Goal: Task Accomplishment & Management: Manage account settings

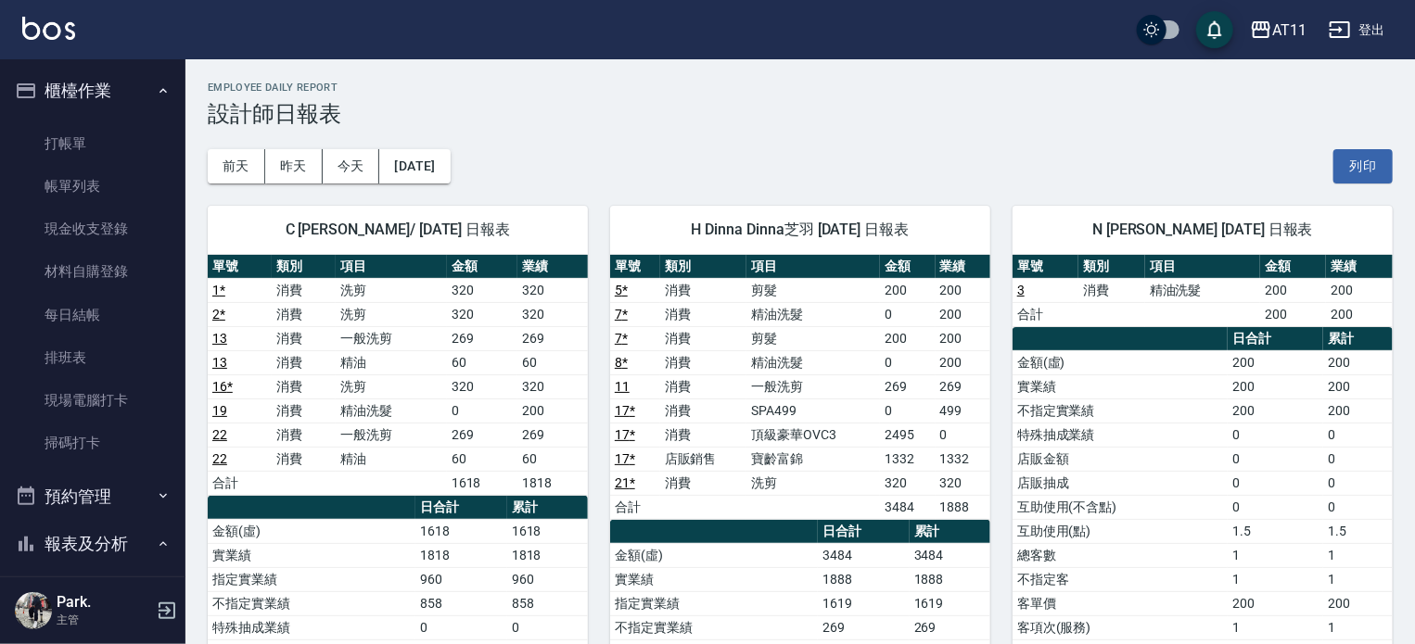
scroll to position [371, 0]
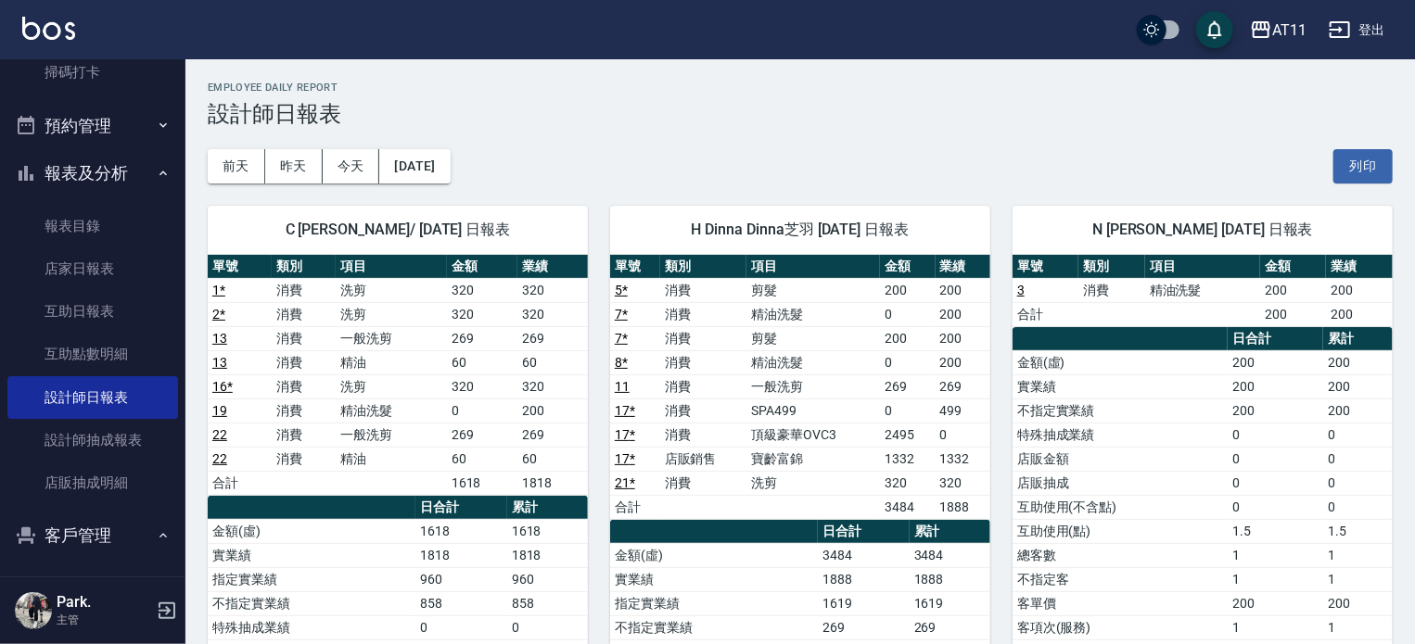
click at [95, 534] on button "客戶管理" at bounding box center [92, 536] width 171 height 48
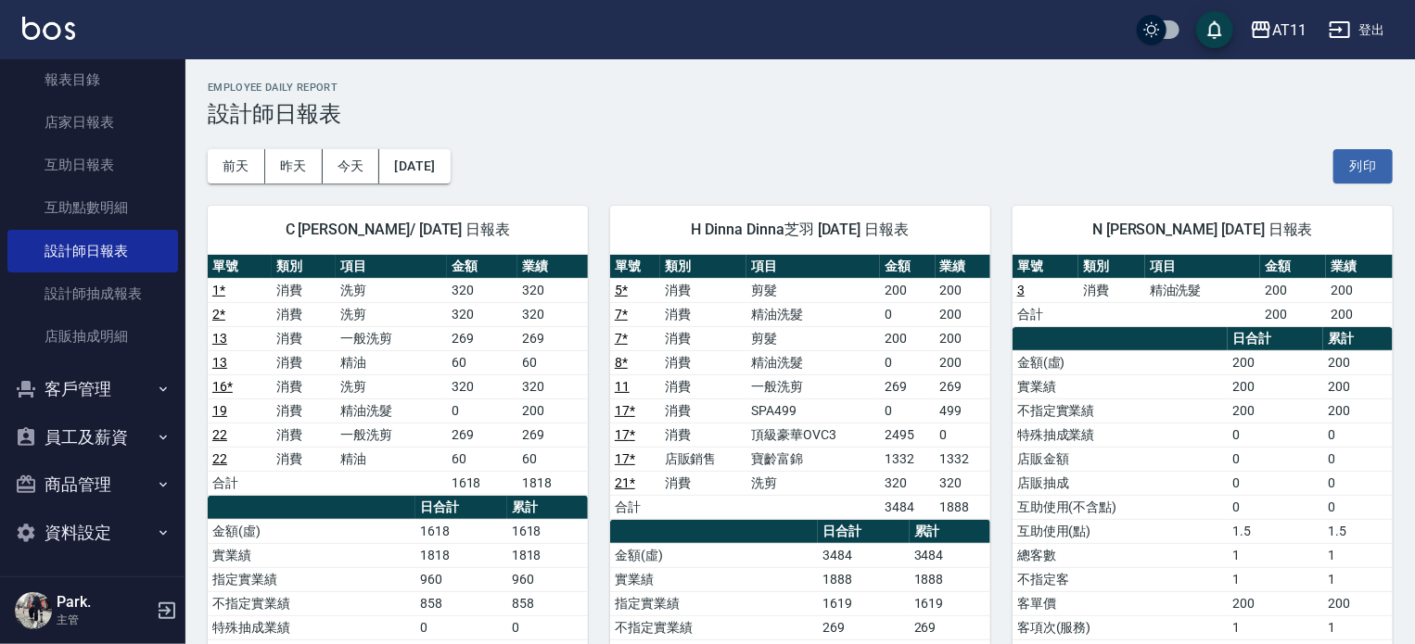
scroll to position [519, 0]
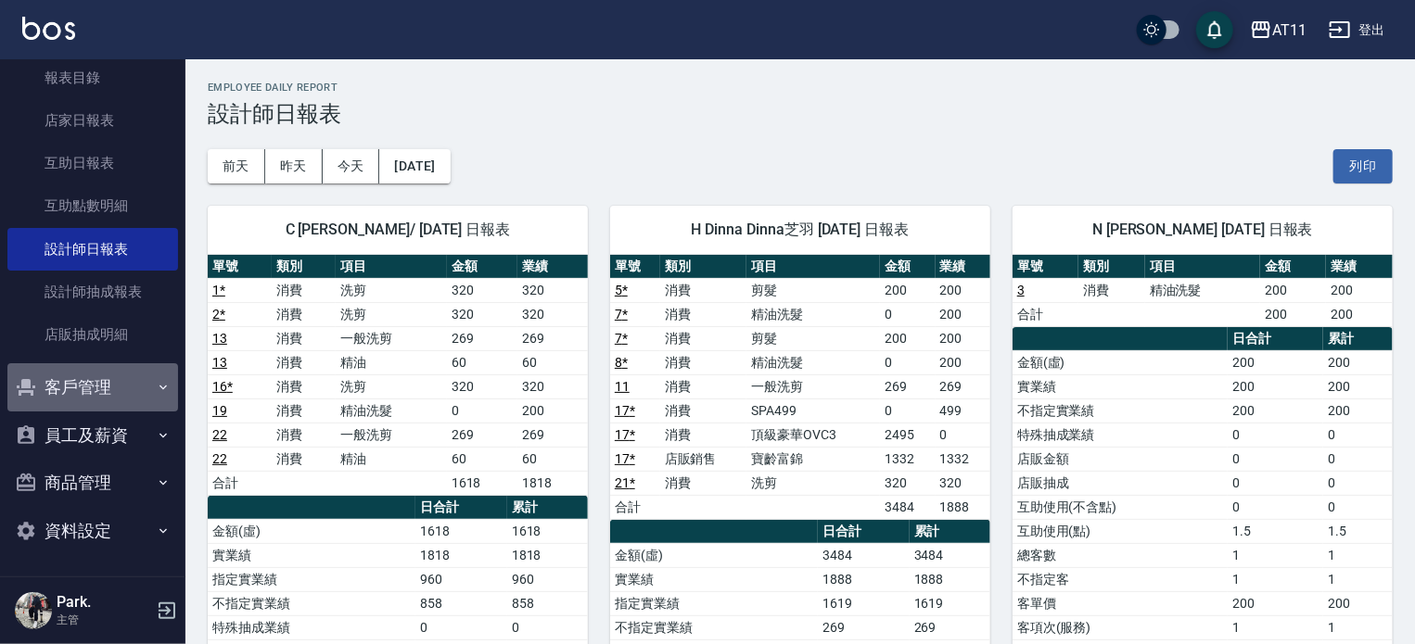
click at [113, 377] on button "客戶管理" at bounding box center [92, 387] width 171 height 48
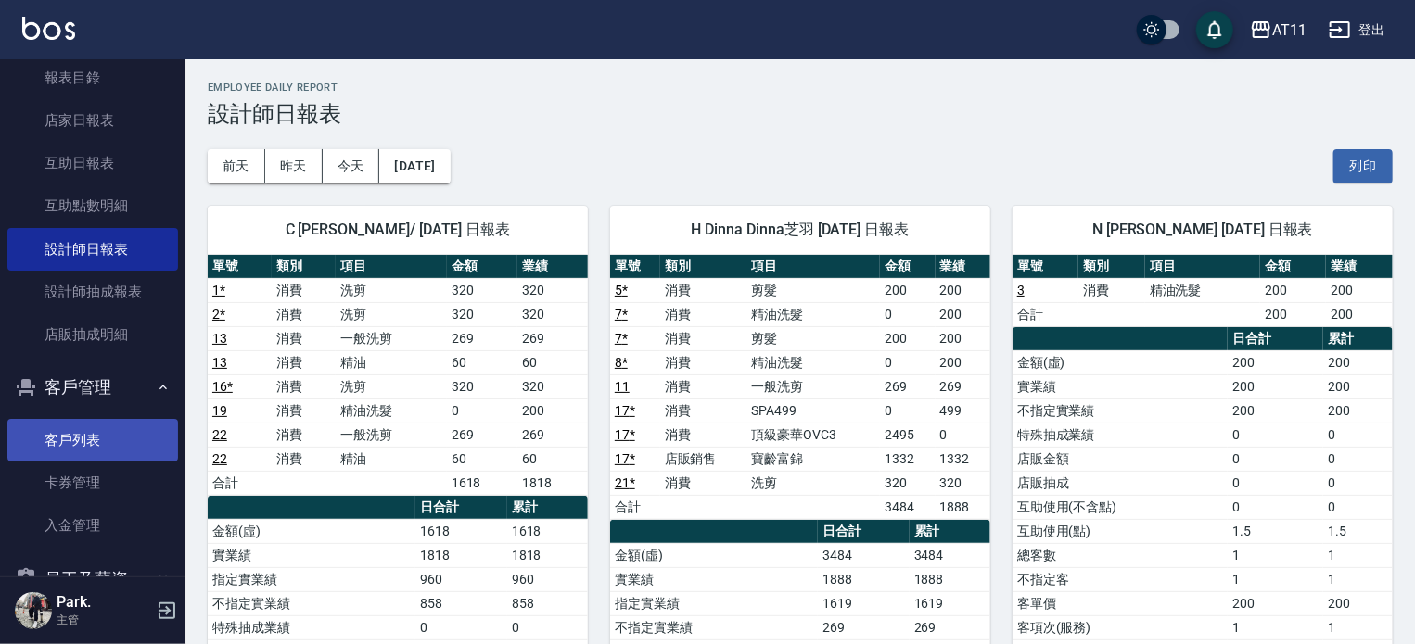
click at [106, 441] on link "客戶列表" at bounding box center [92, 440] width 171 height 43
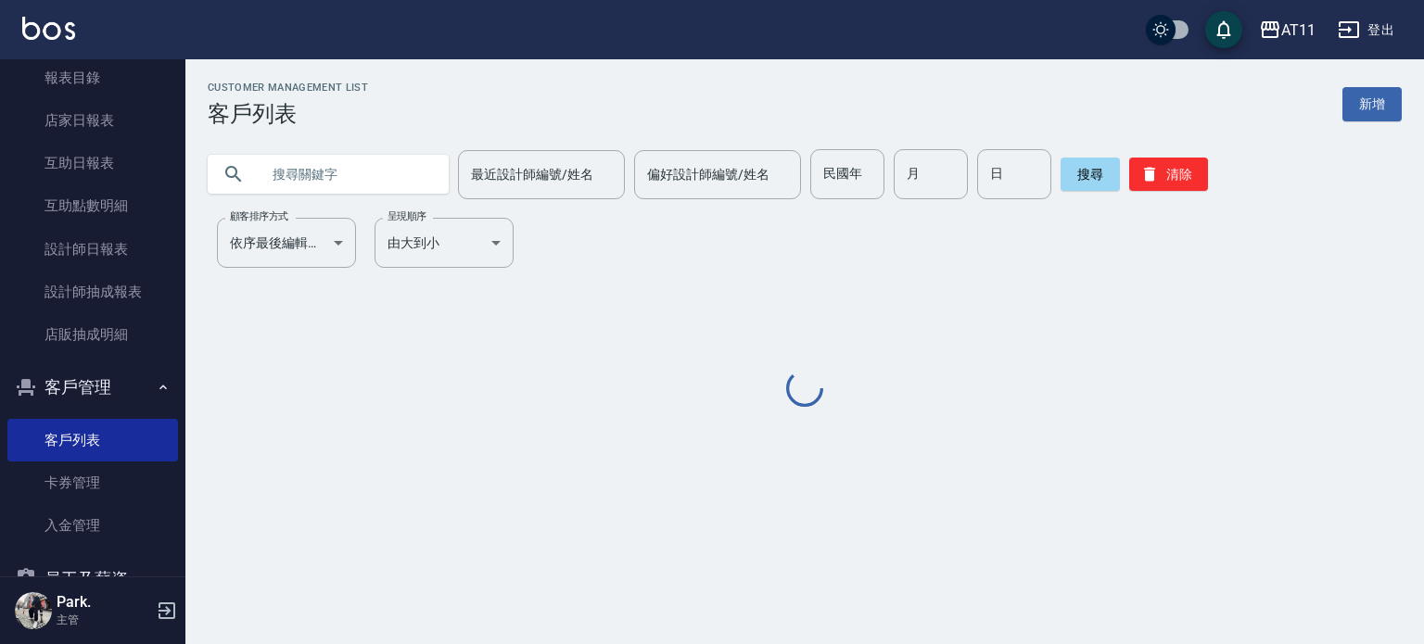
click at [294, 184] on input "text" at bounding box center [347, 174] width 174 height 50
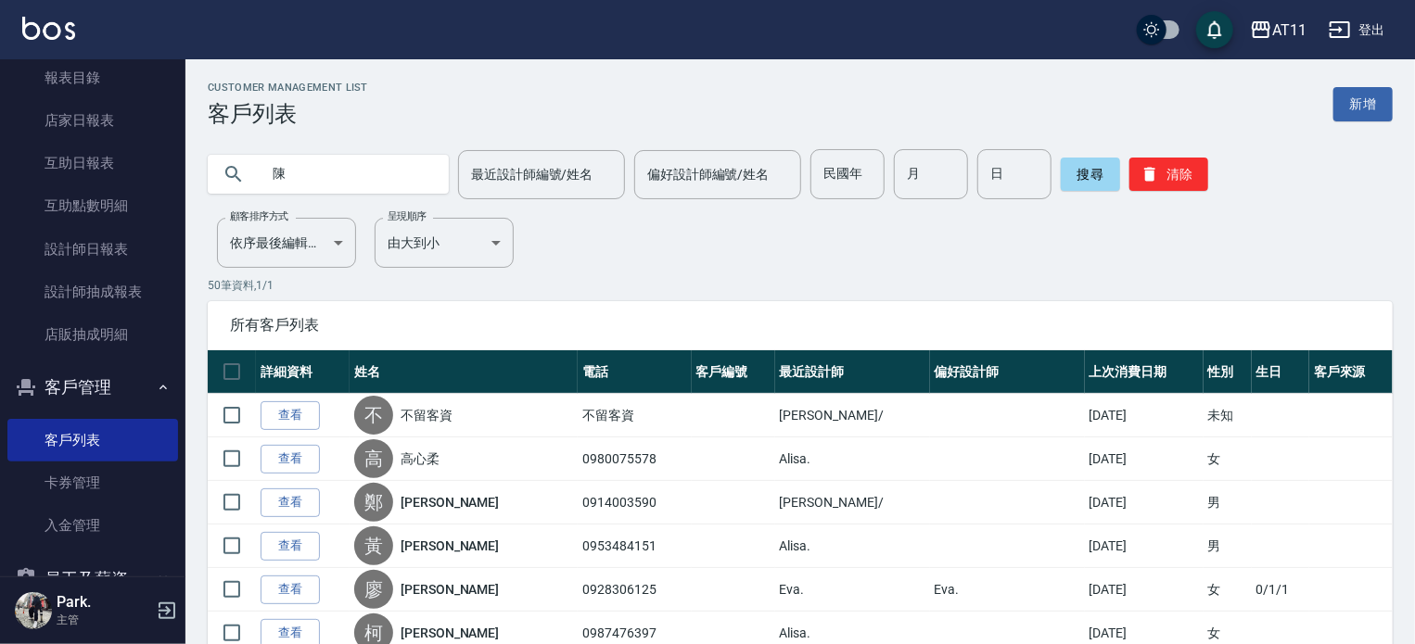
type input "陳"
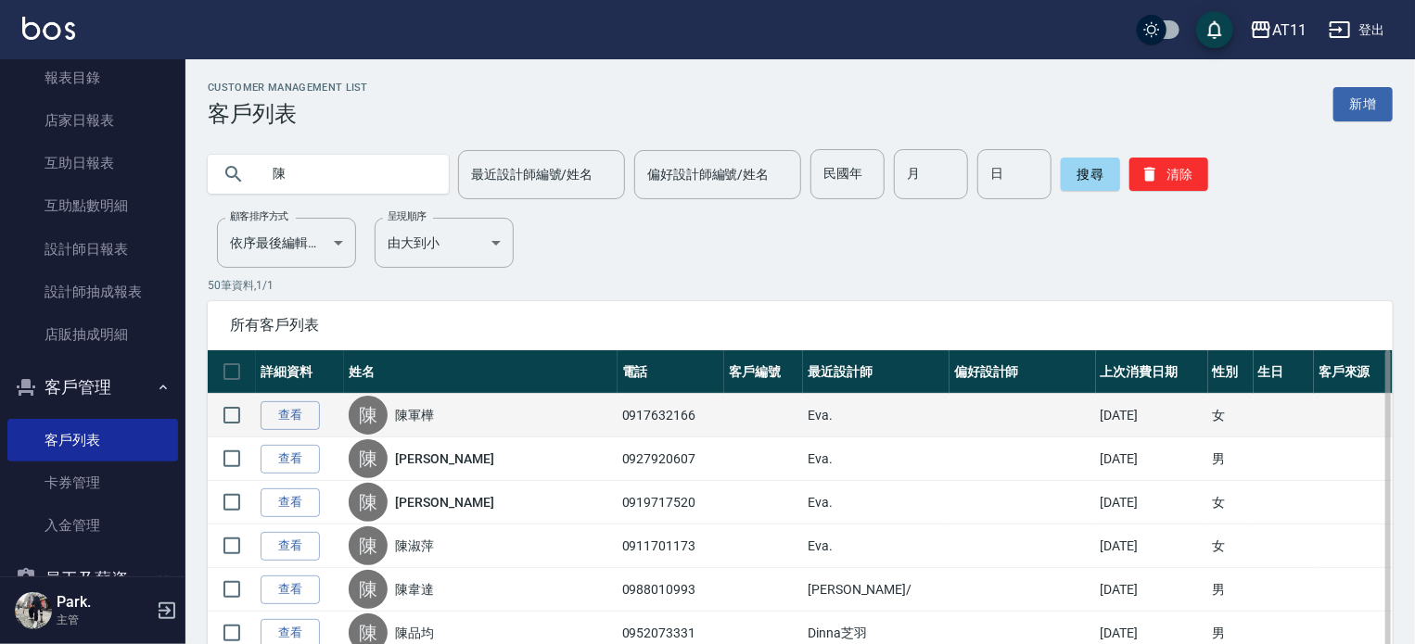
click at [419, 403] on div "[PERSON_NAME]" at bounding box center [480, 415] width 263 height 39
click at [434, 412] on link "陳軍樺" at bounding box center [414, 415] width 39 height 19
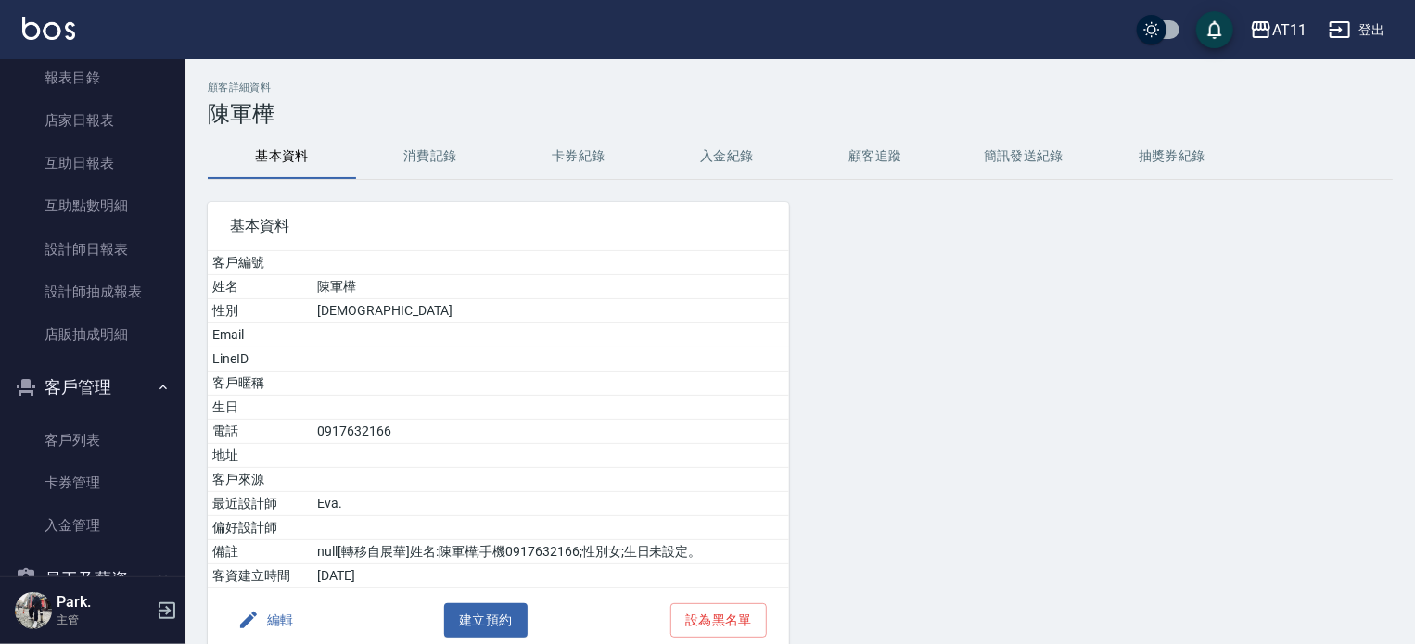
click at [735, 146] on button "入金紀錄" at bounding box center [727, 156] width 148 height 44
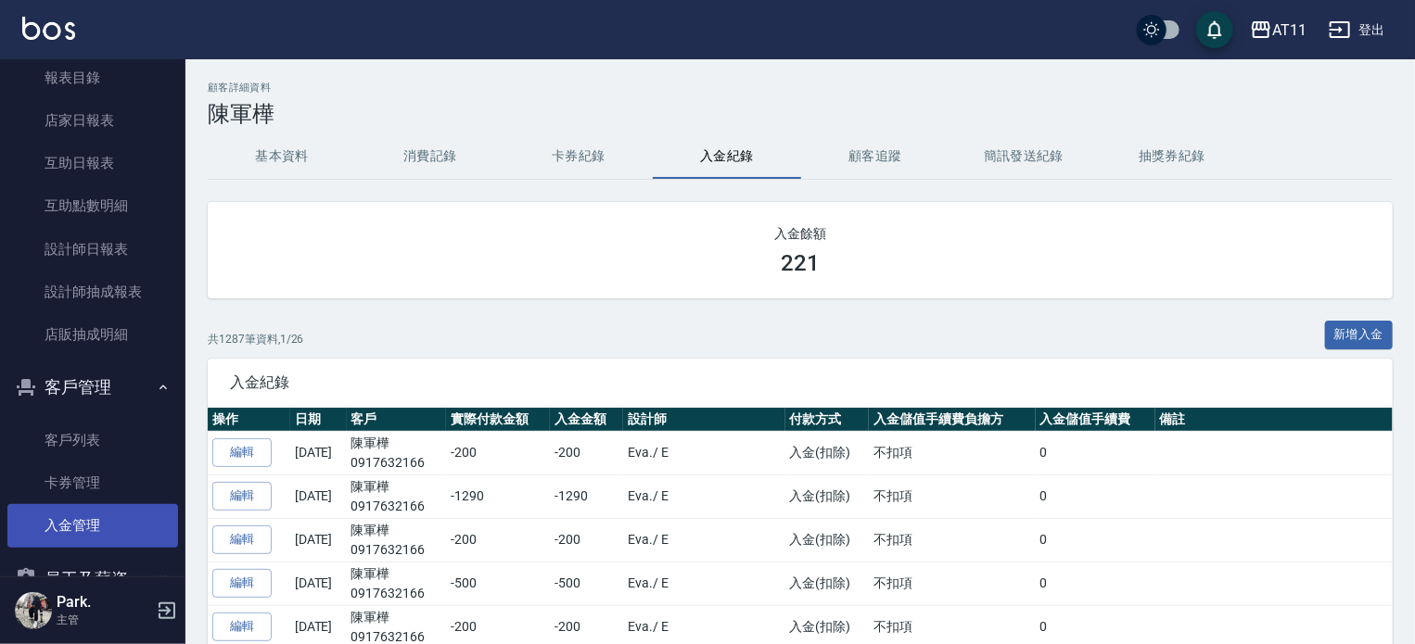
click at [94, 515] on link "入金管理" at bounding box center [92, 525] width 171 height 43
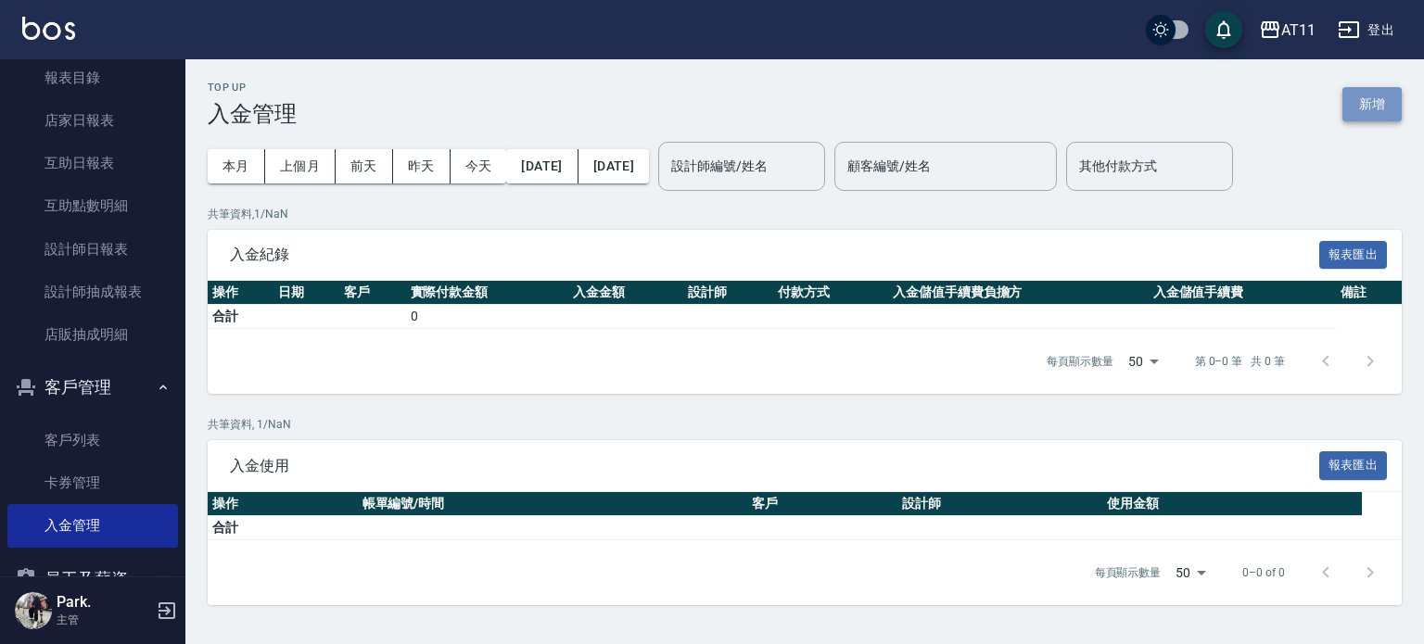
click at [1371, 101] on button "新增" at bounding box center [1371, 104] width 59 height 34
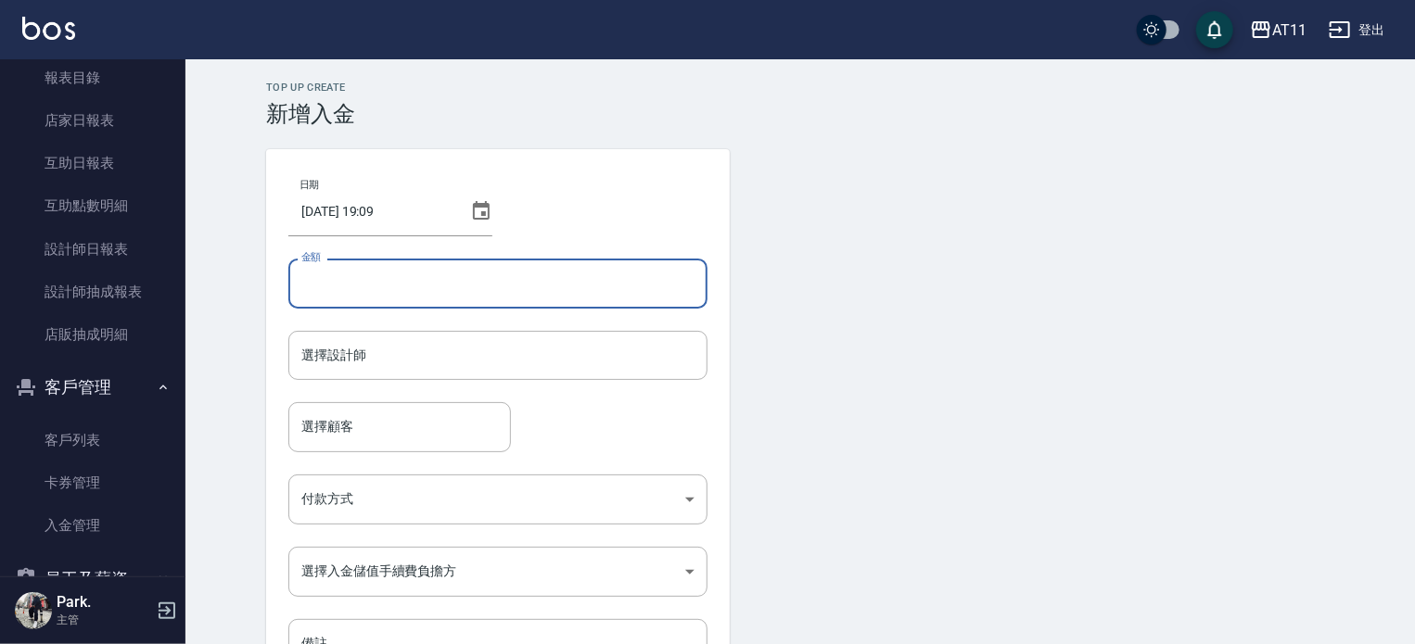
click at [561, 281] on input "金額" at bounding box center [497, 284] width 419 height 50
type input "-200"
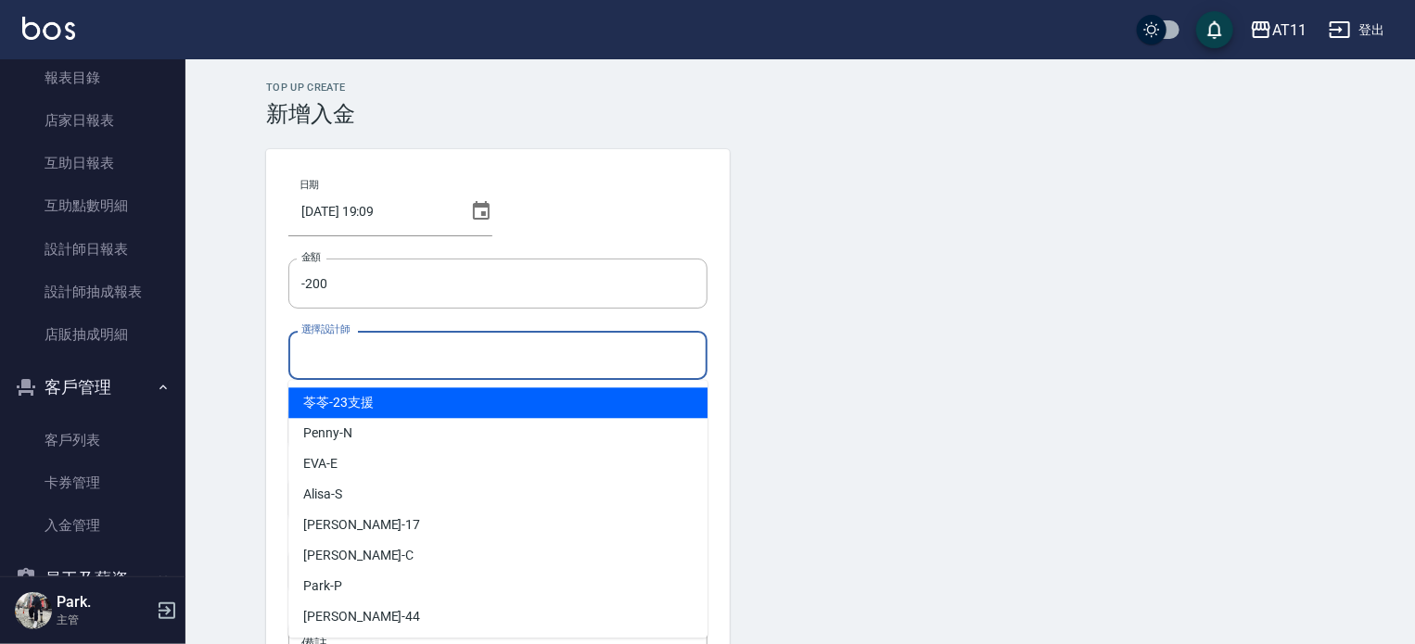
click at [319, 351] on input "選擇設計師" at bounding box center [498, 355] width 402 height 32
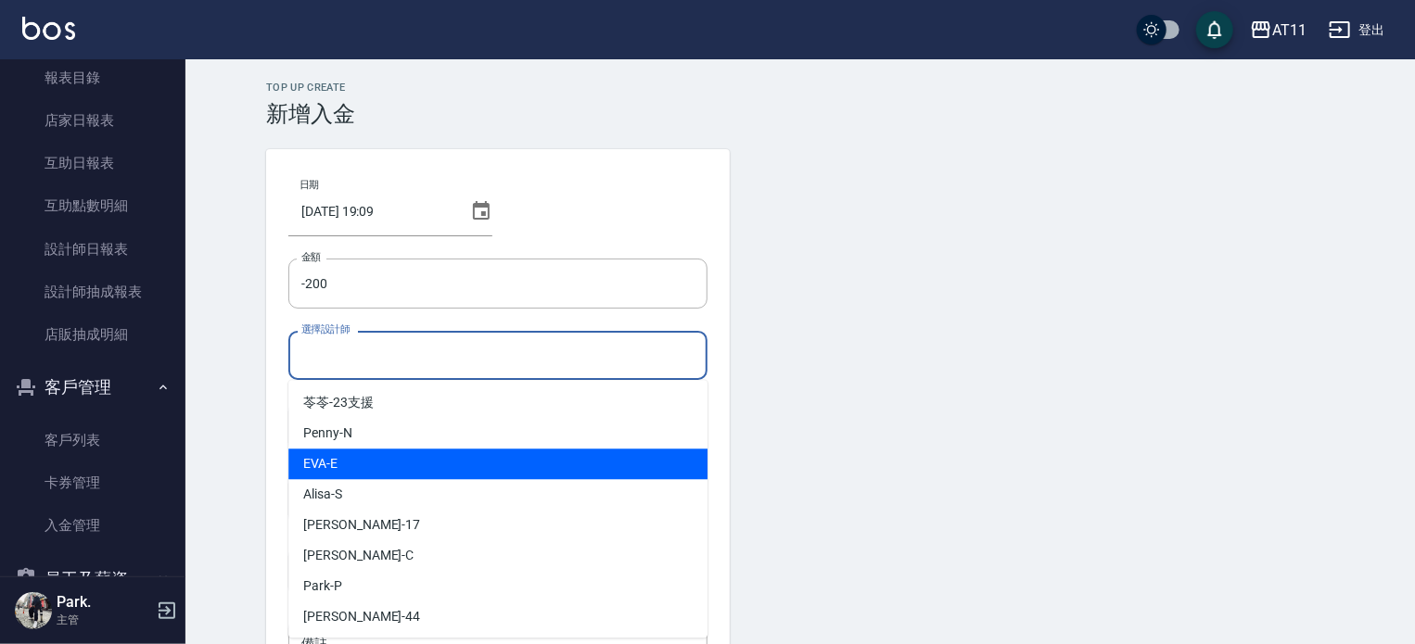
click at [389, 459] on div "[PERSON_NAME] -E" at bounding box center [497, 464] width 419 height 31
type input "EVA-E"
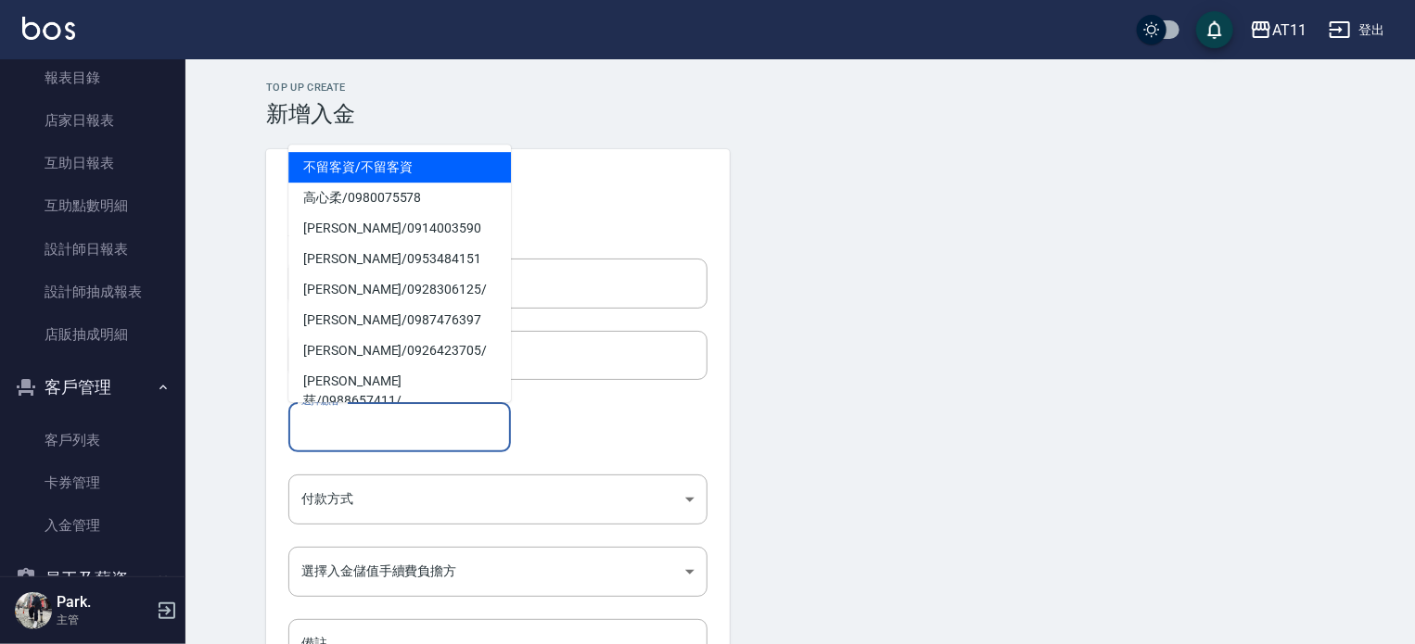
click at [389, 433] on input "選擇顧客" at bounding box center [400, 427] width 206 height 32
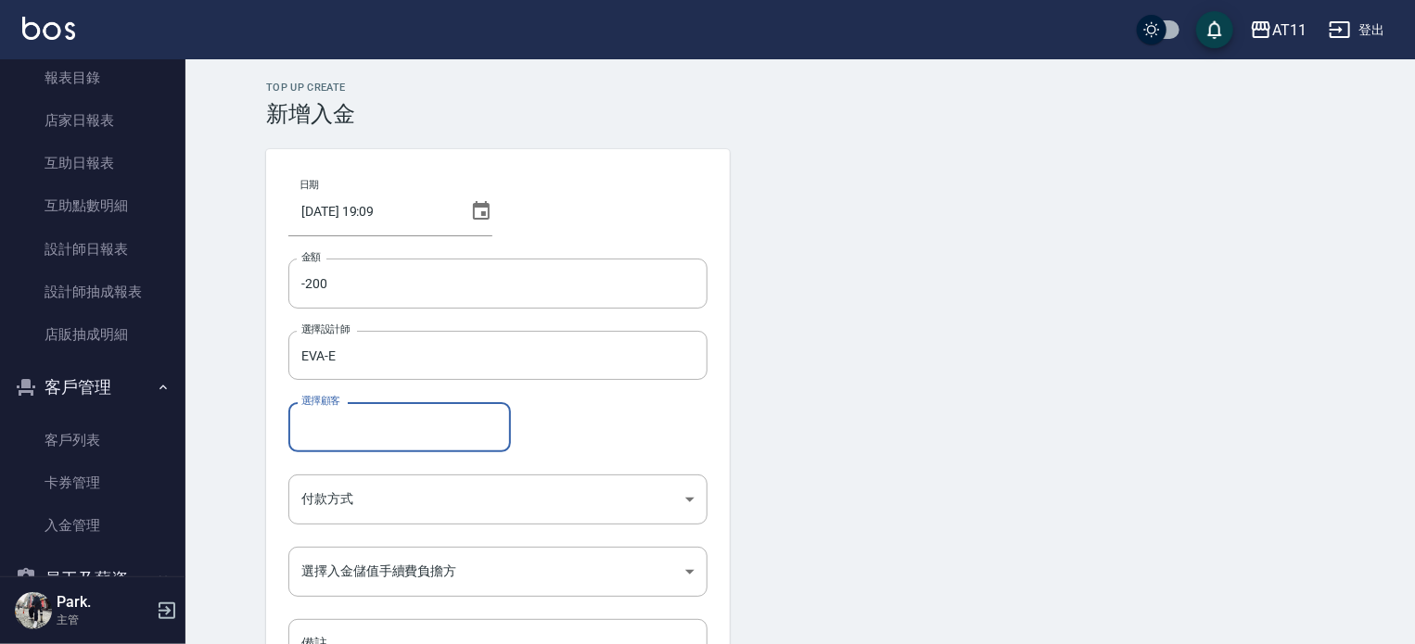
click at [359, 429] on input "選擇顧客" at bounding box center [400, 427] width 206 height 32
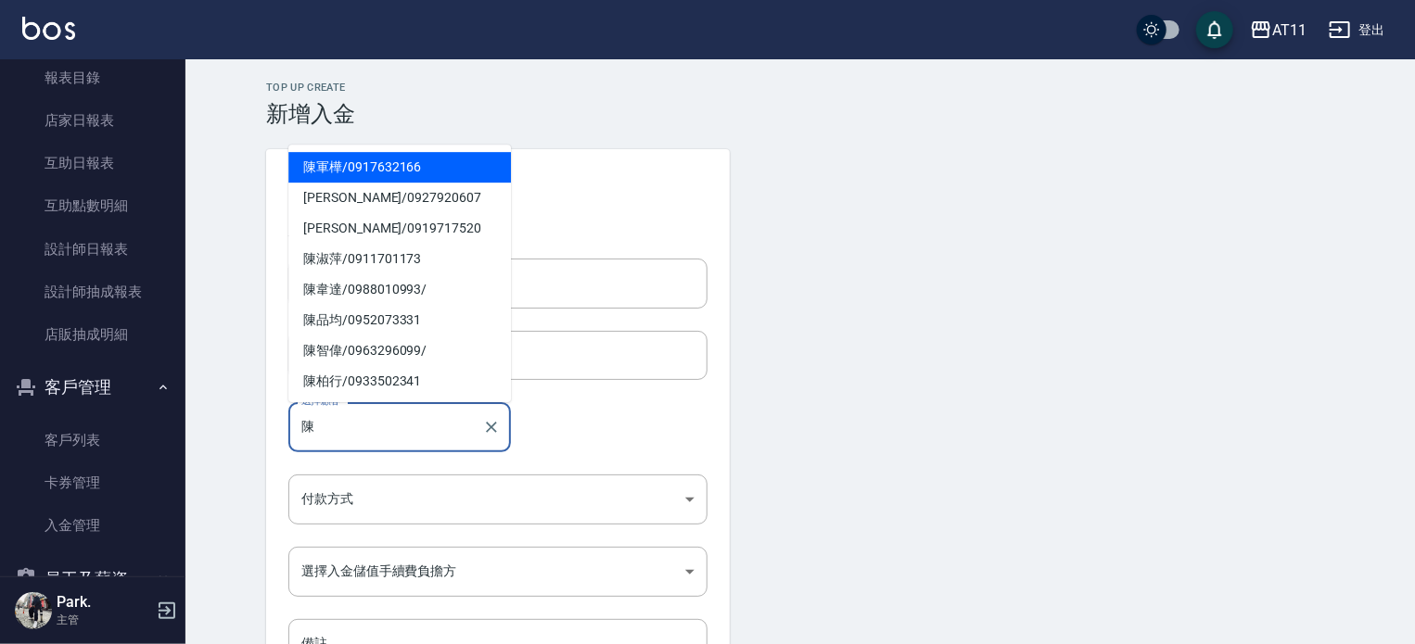
click at [311, 166] on span "[PERSON_NAME]/ 0917632166" at bounding box center [399, 167] width 222 height 31
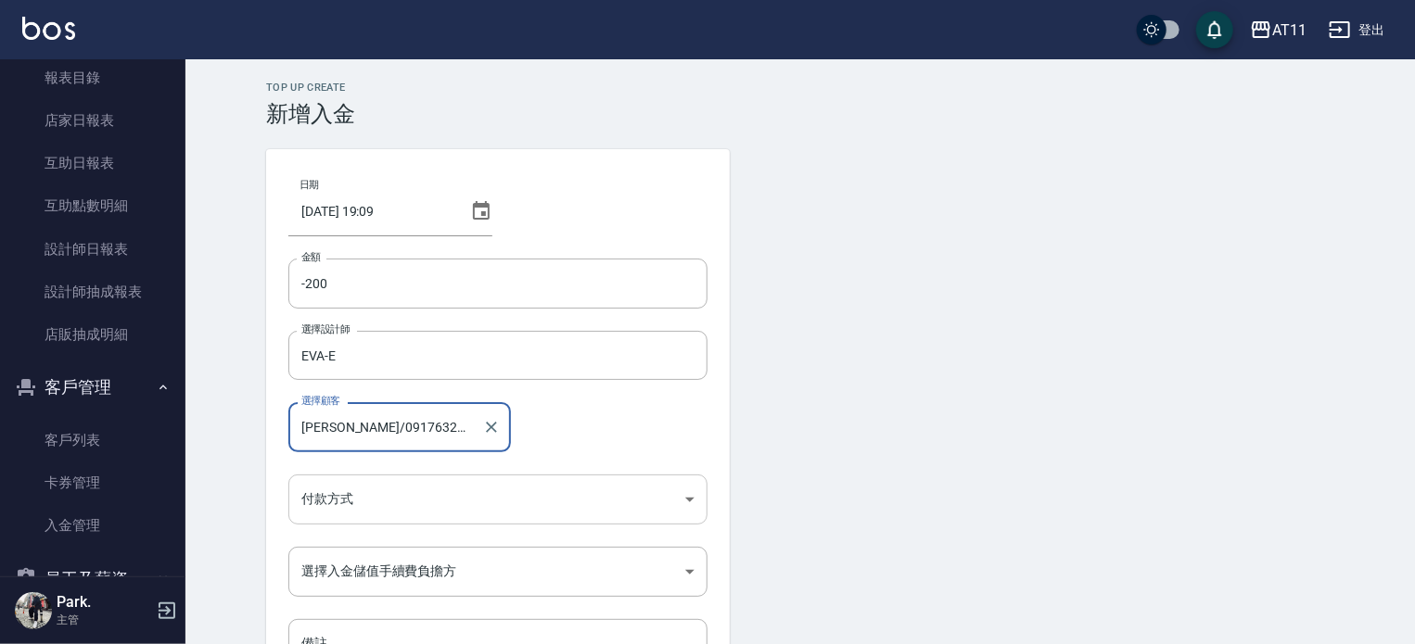
type input "[PERSON_NAME]/0917632166"
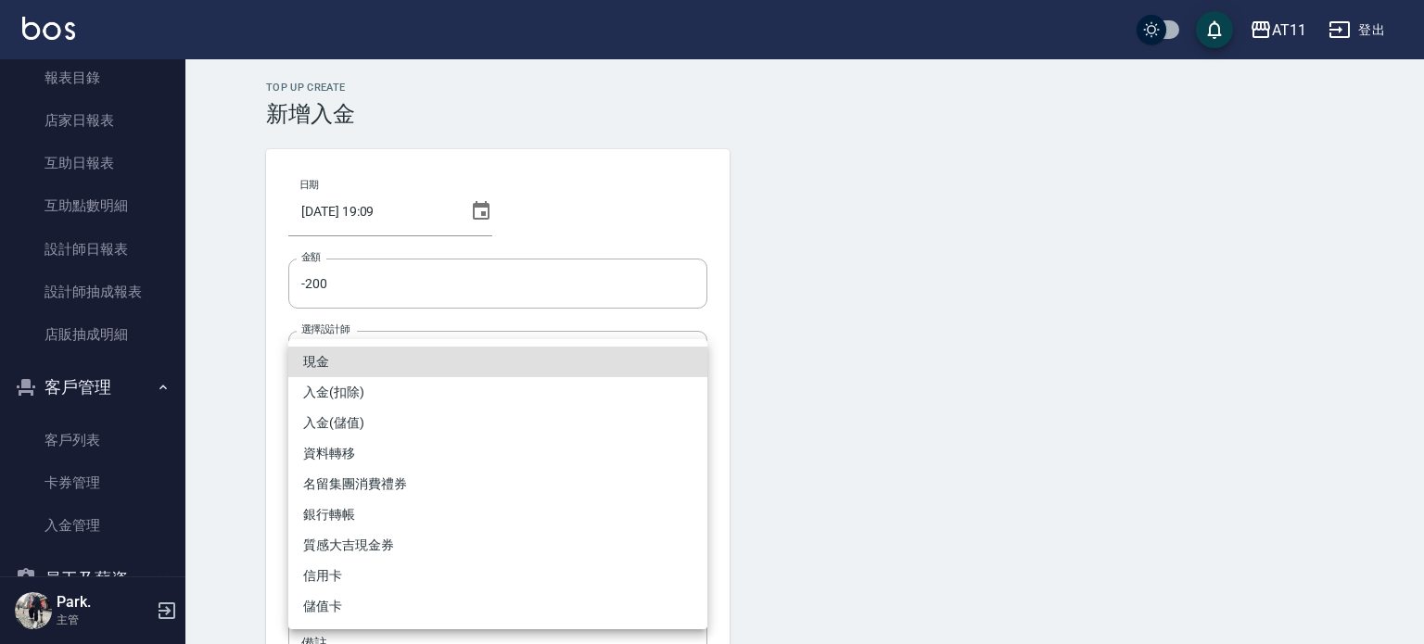
click at [378, 487] on body "AT11 登出 櫃檯作業 打帳單 帳單列表 現金收支登錄 材料自購登錄 每日結帳 排班表 現場電腦打卡 掃碼打卡 預約管理 預約管理 單日預約紀錄 單週預約紀…" at bounding box center [712, 384] width 1424 height 769
click at [349, 399] on li "入金(扣除)" at bounding box center [497, 392] width 419 height 31
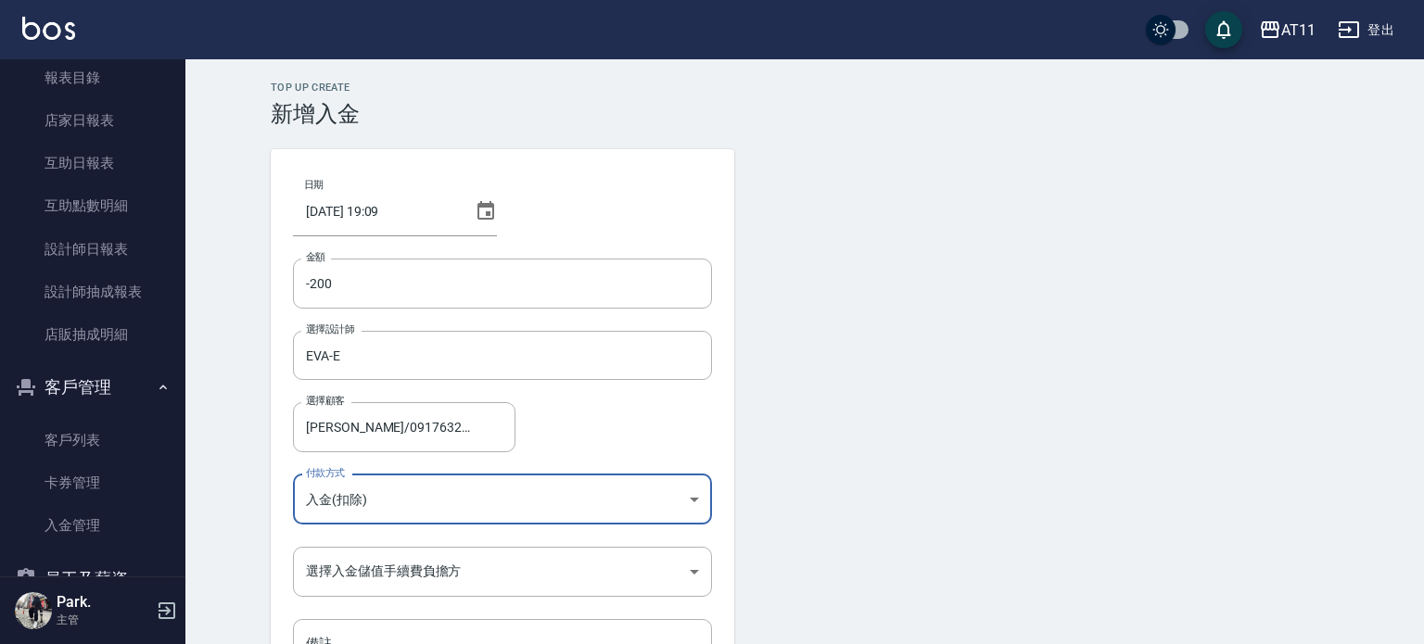
type input "入金(扣除)"
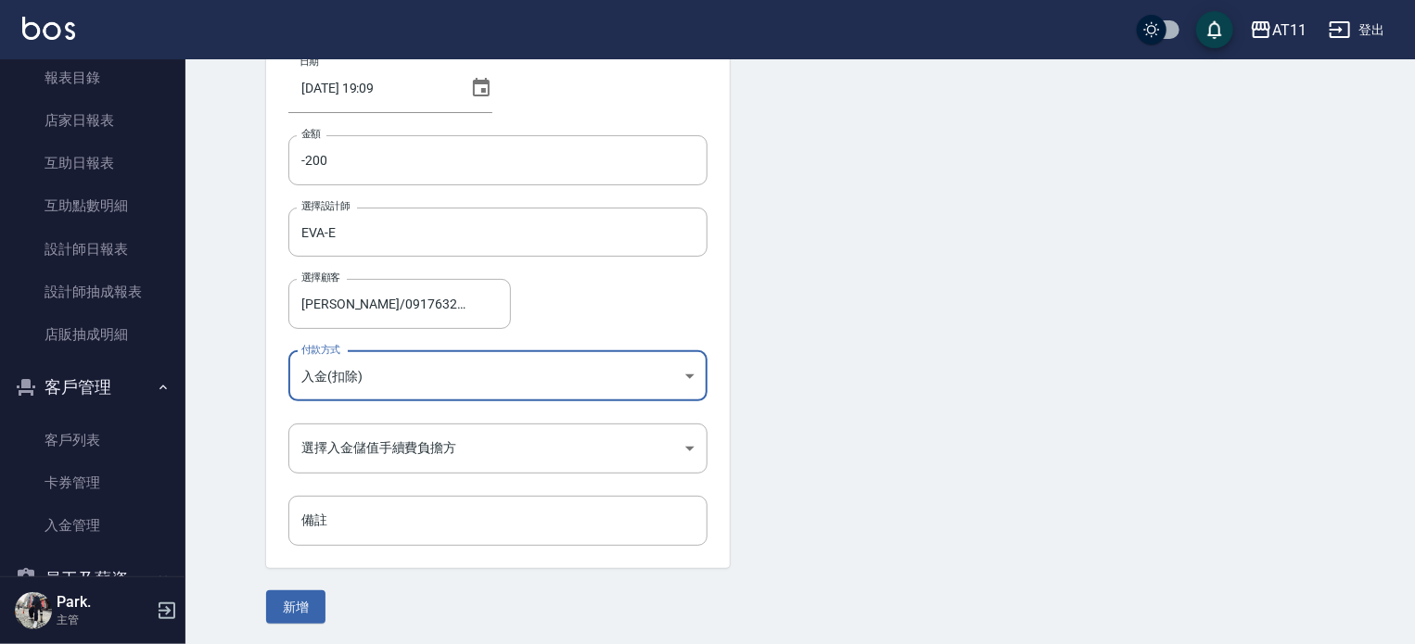
scroll to position [125, 0]
click at [374, 461] on body "AT11 登出 櫃檯作業 打帳單 帳單列表 現金收支登錄 材料自購登錄 每日結帳 排班表 現場電腦打卡 掃碼打卡 預約管理 預約管理 單日預約紀錄 單週預約紀…" at bounding box center [707, 259] width 1415 height 769
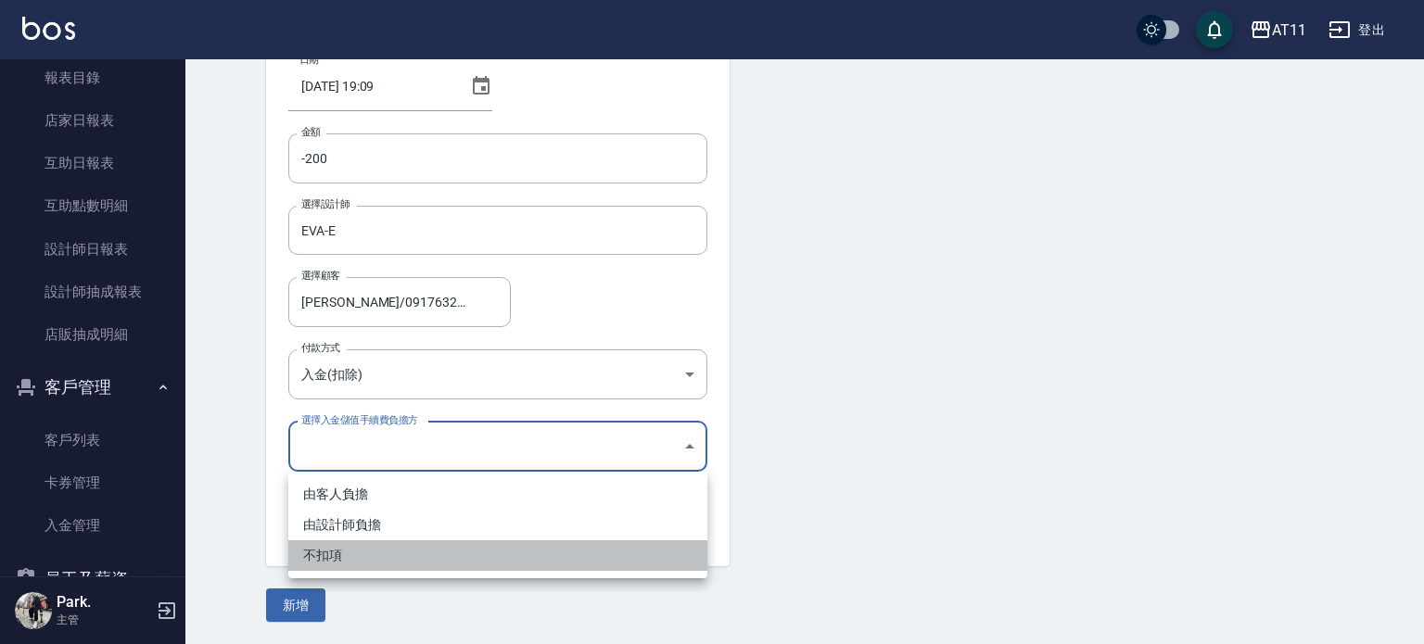
drag, startPoint x: 343, startPoint y: 549, endPoint x: 296, endPoint y: 566, distance: 50.4
click at [341, 548] on li "不扣項" at bounding box center [497, 555] width 419 height 31
type input "WITHOUTHANDLINGFEE"
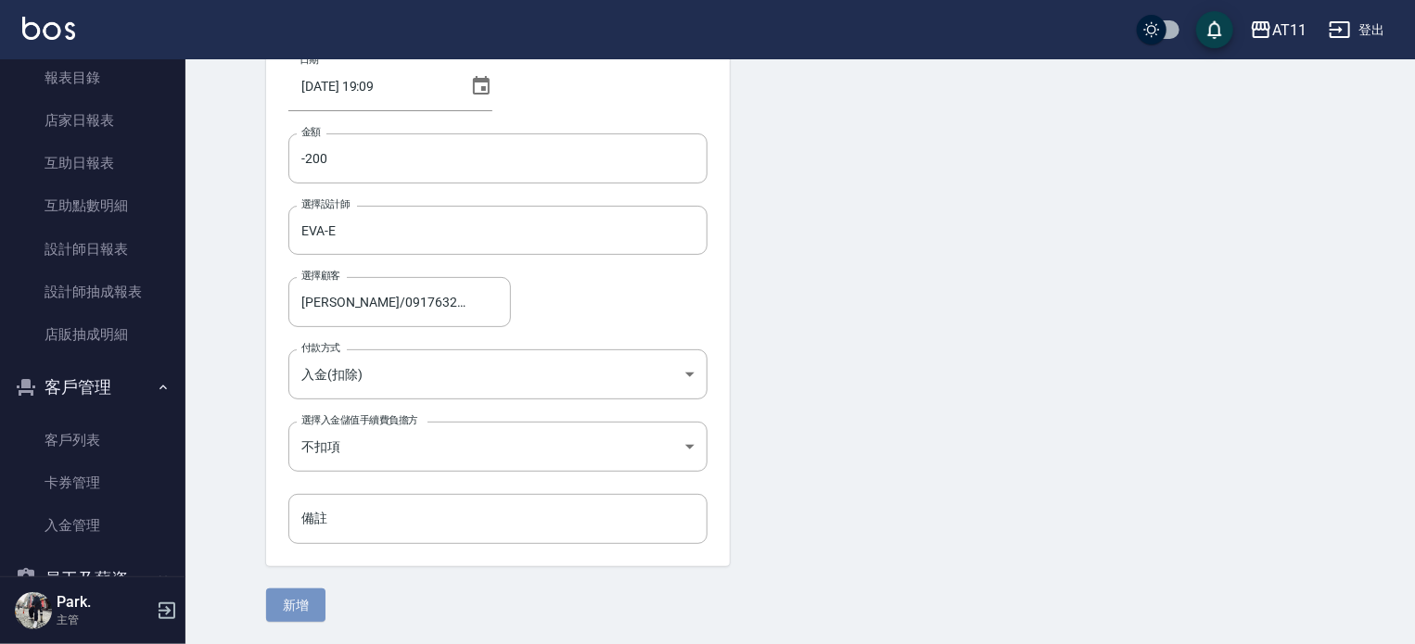
click at [311, 602] on button "新增" at bounding box center [295, 606] width 59 height 34
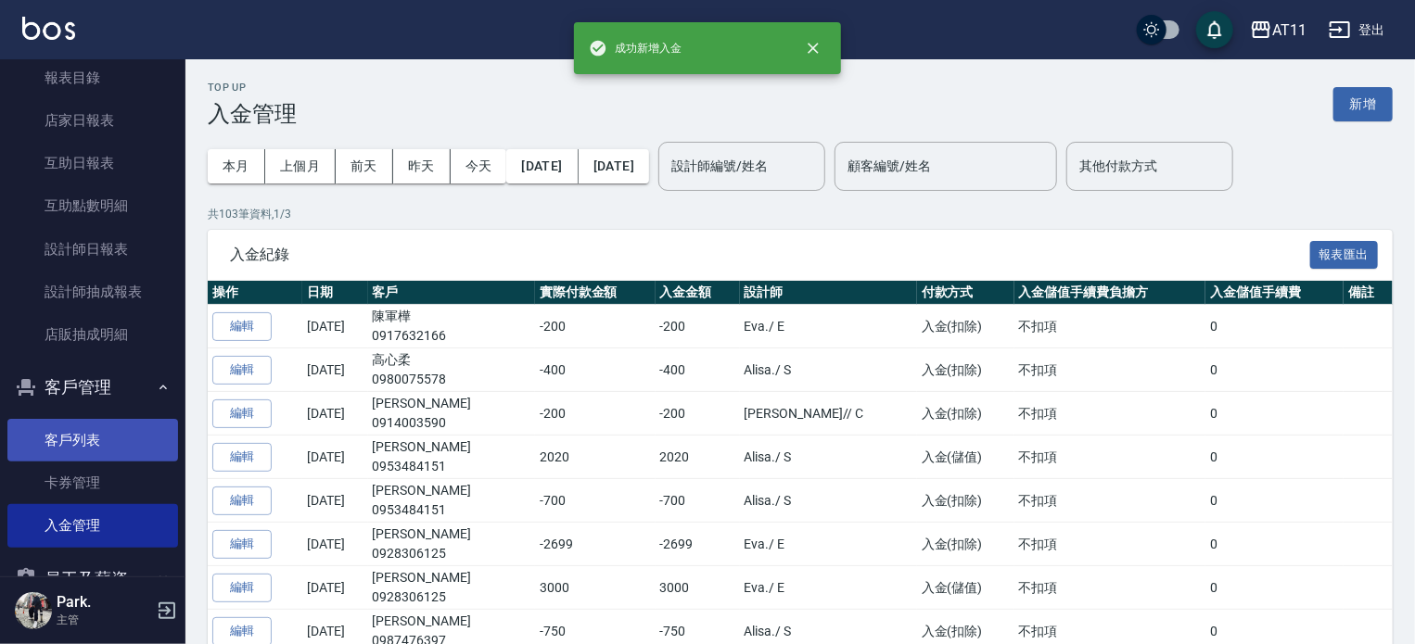
click at [67, 454] on link "客戶列表" at bounding box center [92, 440] width 171 height 43
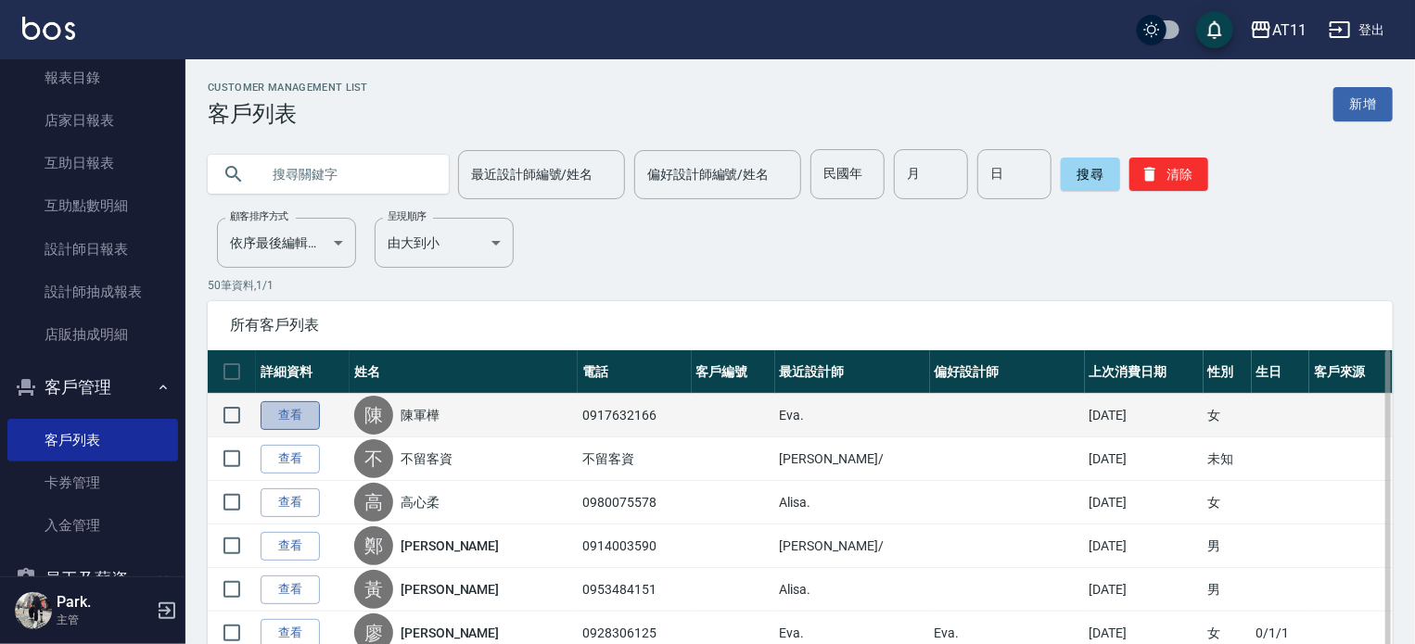
click at [298, 419] on link "查看" at bounding box center [289, 415] width 59 height 29
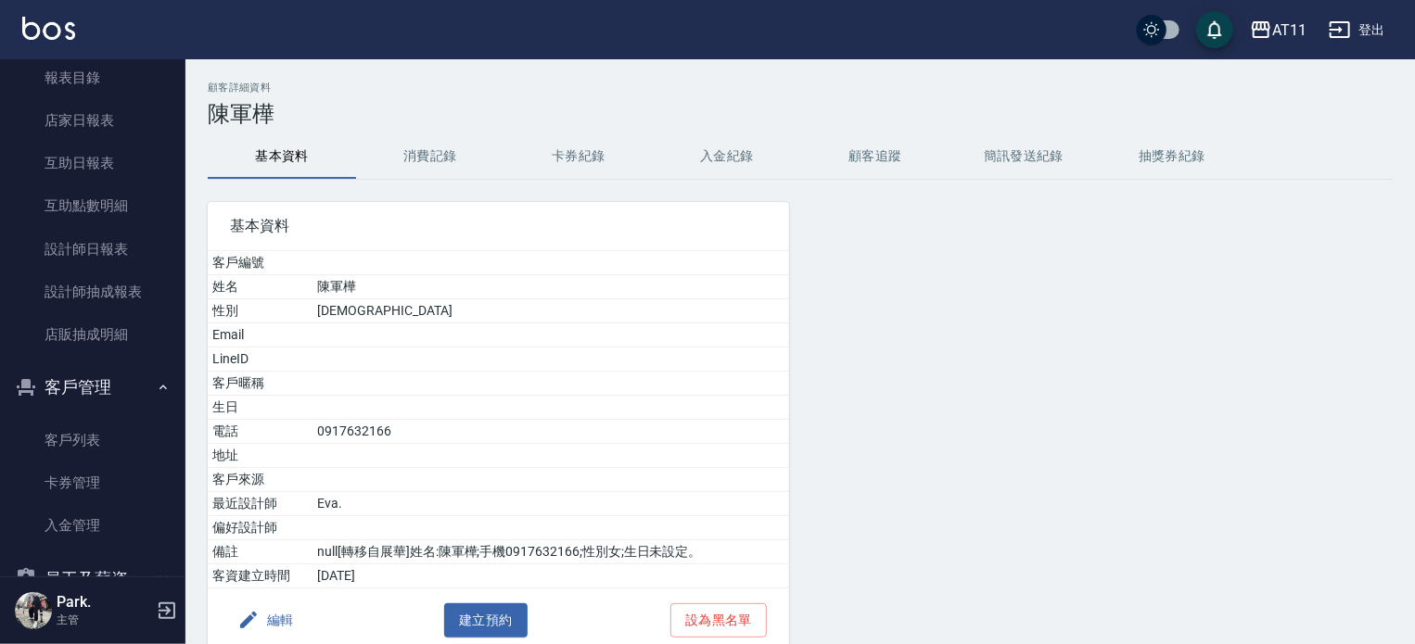
click at [744, 161] on button "入金紀錄" at bounding box center [727, 156] width 148 height 44
